Goal: Transaction & Acquisition: Book appointment/travel/reservation

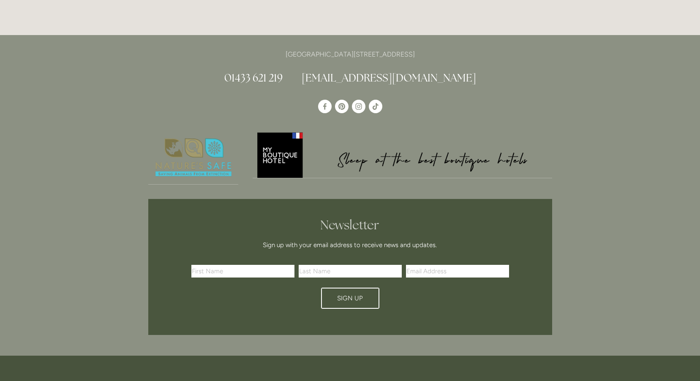
scroll to position [2407, 0]
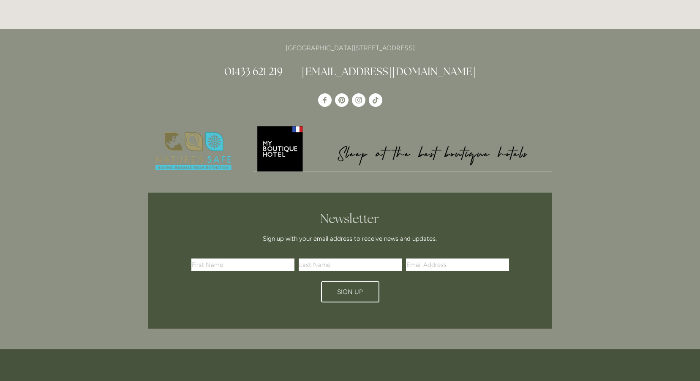
click at [343, 65] on link "[EMAIL_ADDRESS][DOMAIN_NAME]" at bounding box center [389, 72] width 174 height 14
click at [413, 65] on link "[EMAIL_ADDRESS][DOMAIN_NAME]" at bounding box center [389, 72] width 174 height 14
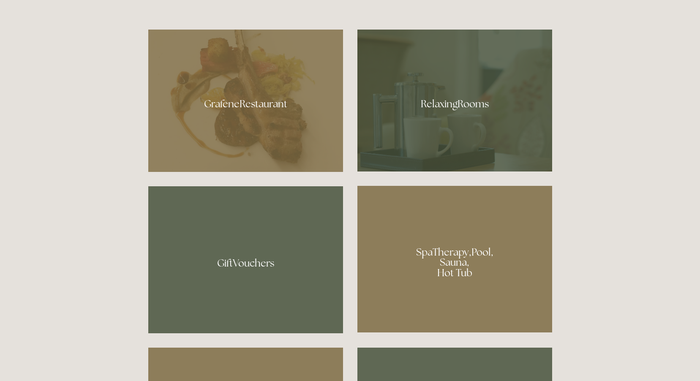
scroll to position [549, 0]
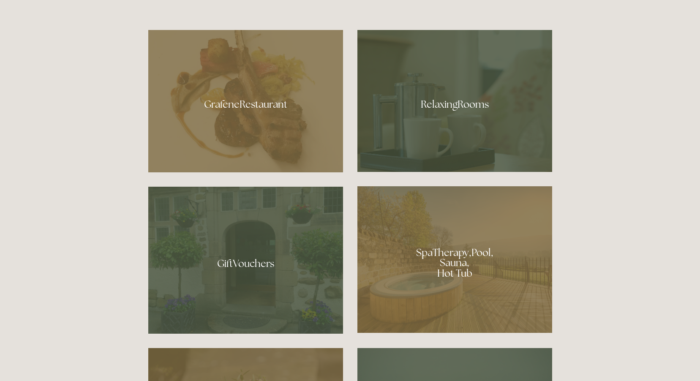
click at [437, 276] on div at bounding box center [454, 259] width 195 height 147
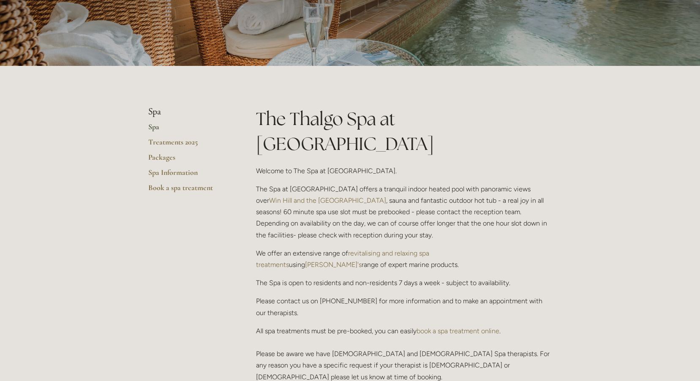
scroll to position [84, 0]
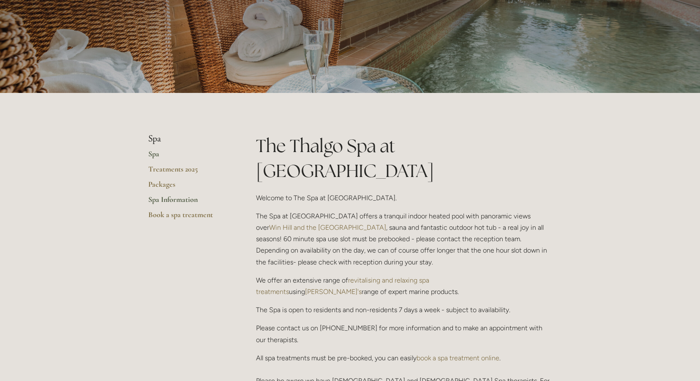
click at [170, 198] on link "Spa Information" at bounding box center [188, 202] width 81 height 15
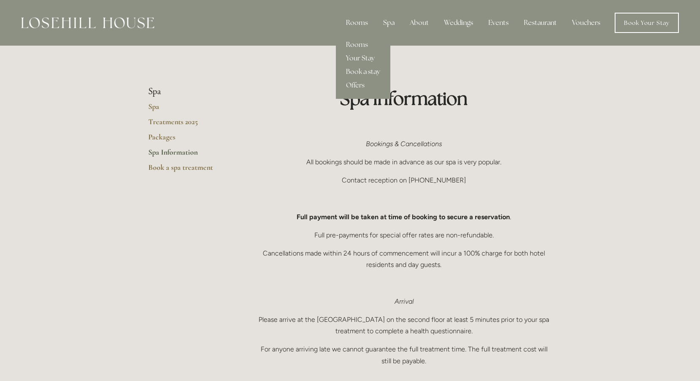
click at [365, 24] on div "Rooms" at bounding box center [356, 22] width 35 height 17
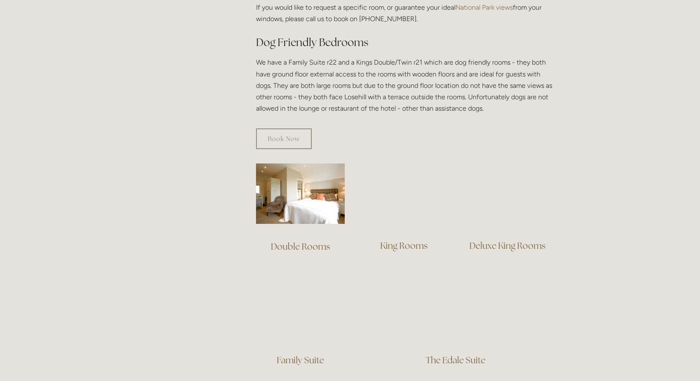
scroll to position [465, 0]
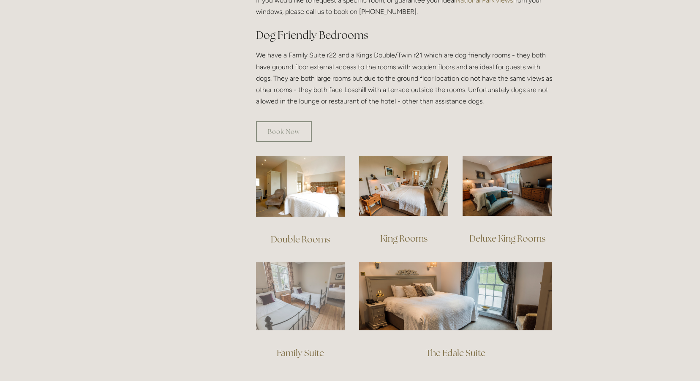
click at [320, 268] on img at bounding box center [300, 296] width 89 height 68
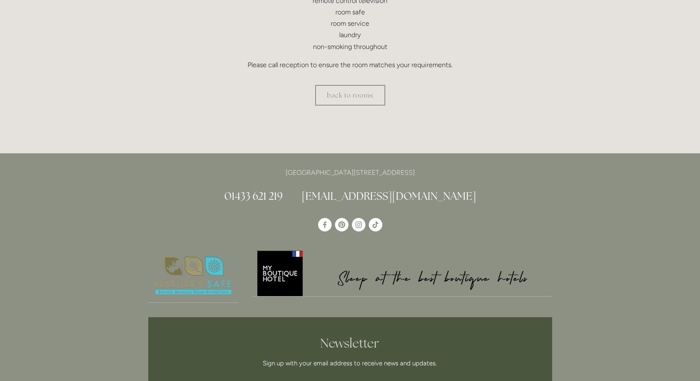
scroll to position [380, 0]
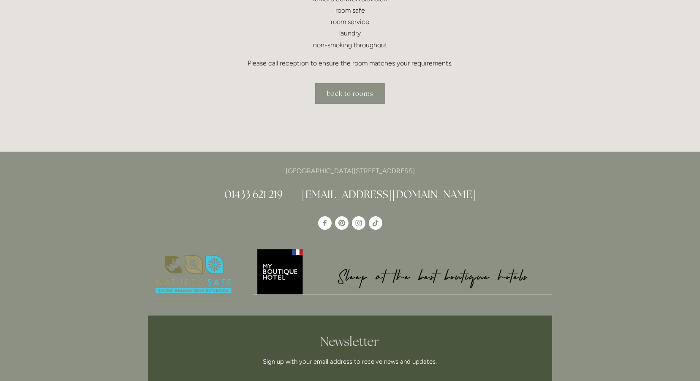
click at [361, 97] on link "back to rooms" at bounding box center [350, 93] width 70 height 21
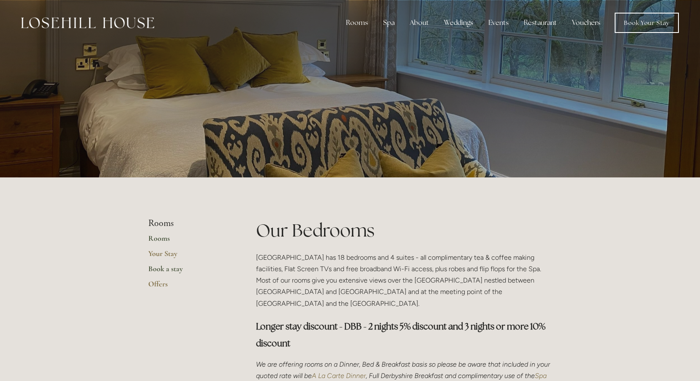
click at [175, 266] on link "Book a stay" at bounding box center [188, 271] width 81 height 15
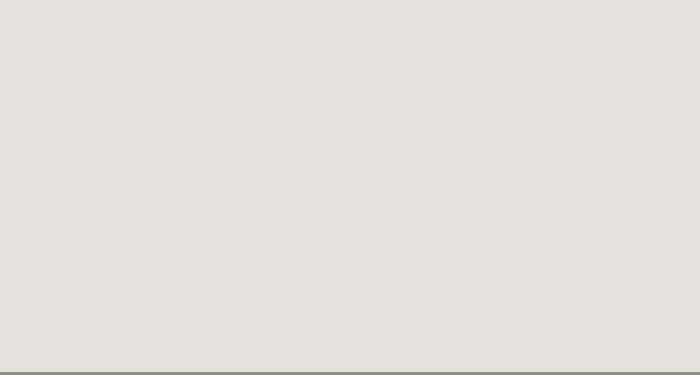
scroll to position [1144, 0]
